Goal: Find contact information: Find contact information

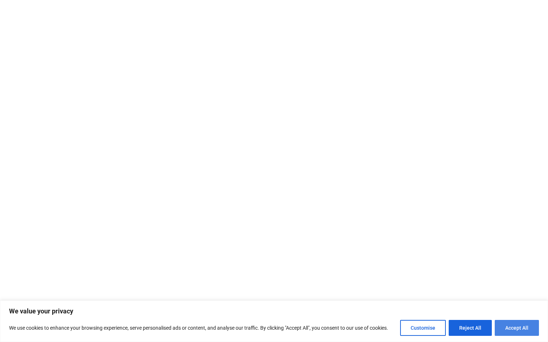
click at [521, 325] on button "Accept All" at bounding box center [517, 328] width 44 height 16
checkbox input "true"
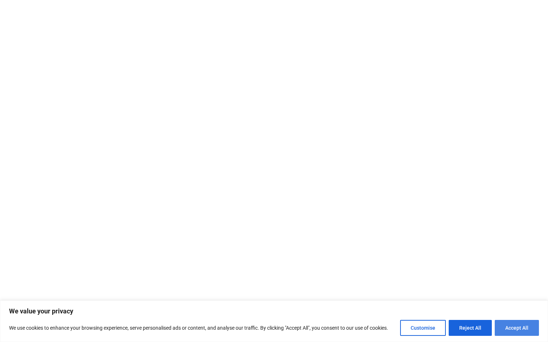
checkbox input "true"
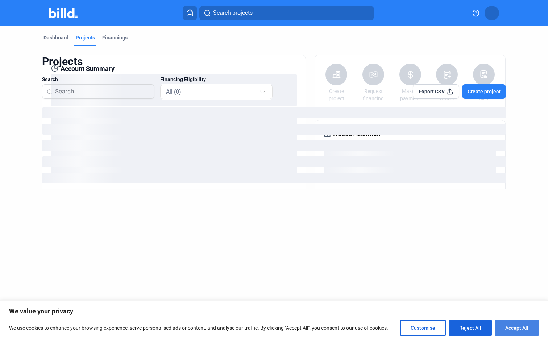
click at [509, 328] on button "Accept All" at bounding box center [517, 328] width 44 height 16
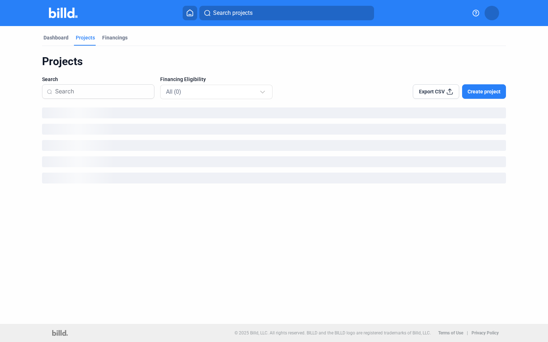
checkbox input "true"
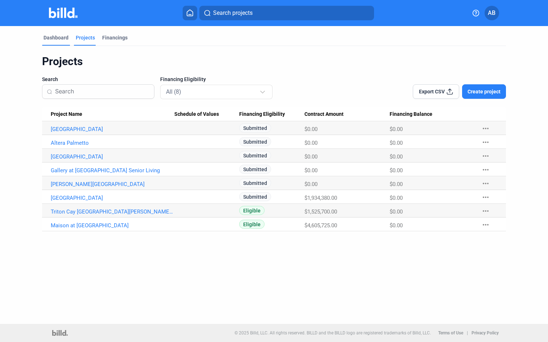
click at [59, 39] on div "Dashboard" at bounding box center [55, 37] width 25 height 7
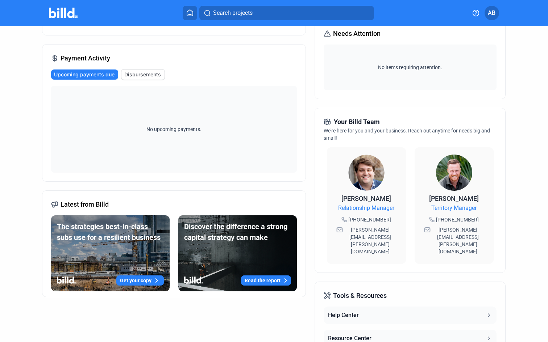
scroll to position [103, 0]
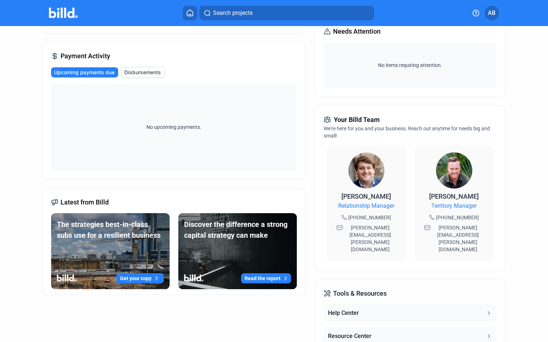
drag, startPoint x: 430, startPoint y: 226, endPoint x: 463, endPoint y: 234, distance: 33.5
click at [463, 234] on span "[PERSON_NAME][EMAIL_ADDRESS][PERSON_NAME][DOMAIN_NAME]" at bounding box center [458, 238] width 52 height 29
copy span "[PERSON_NAME][EMAIL_ADDRESS][PERSON_NAME][DOMAIN_NAME]"
